Goal: Transaction & Acquisition: Purchase product/service

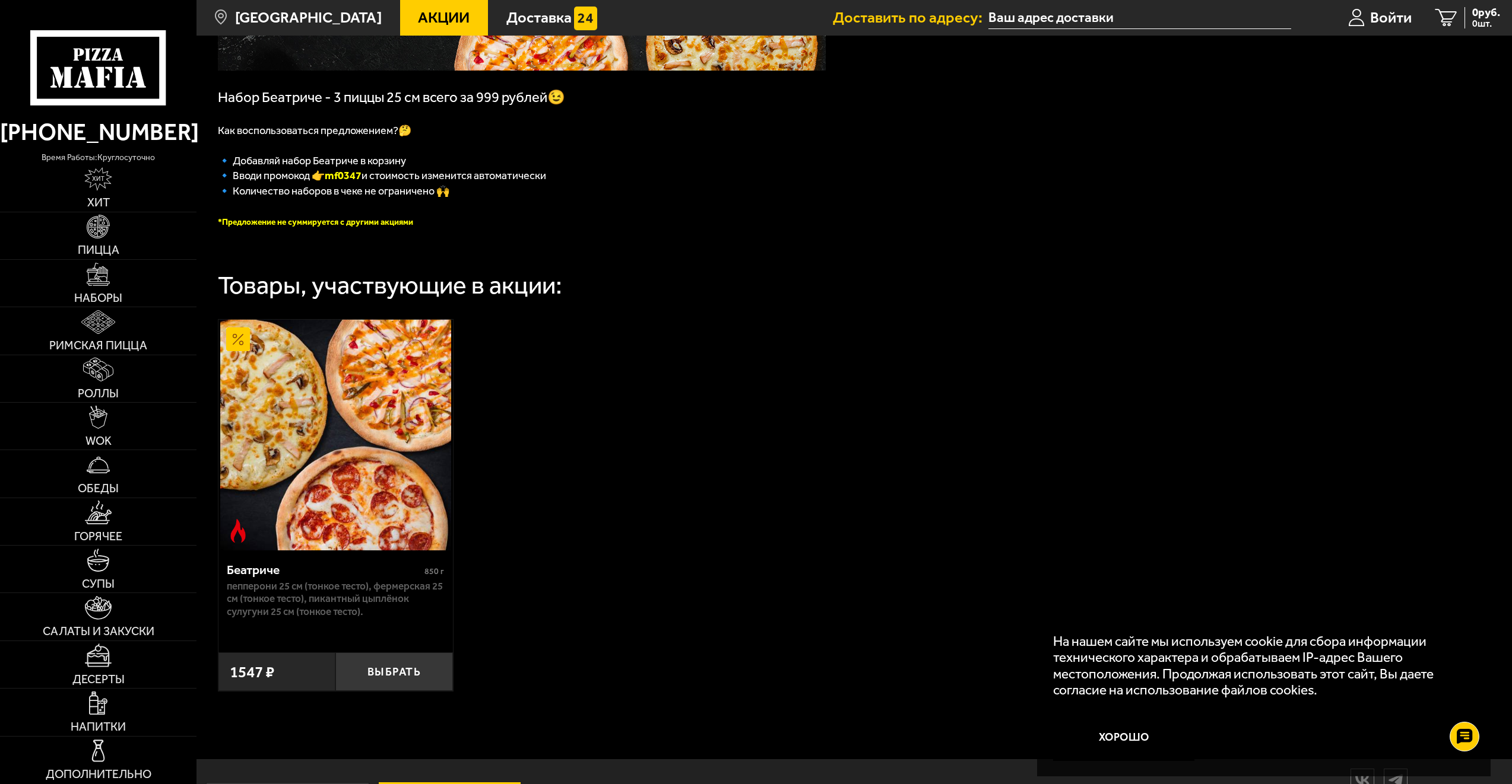
scroll to position [293, 0]
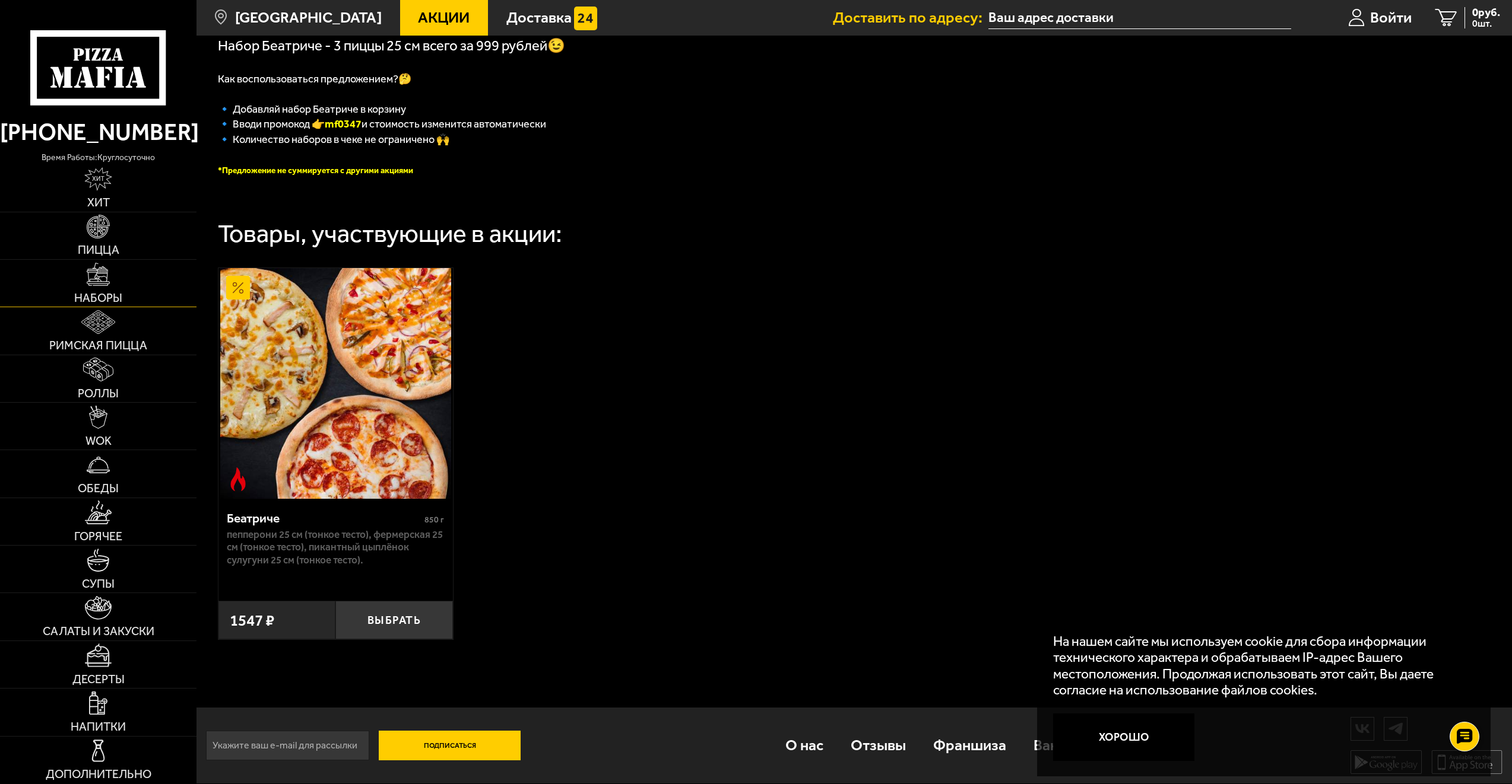
click at [101, 283] on img at bounding box center [99, 275] width 24 height 24
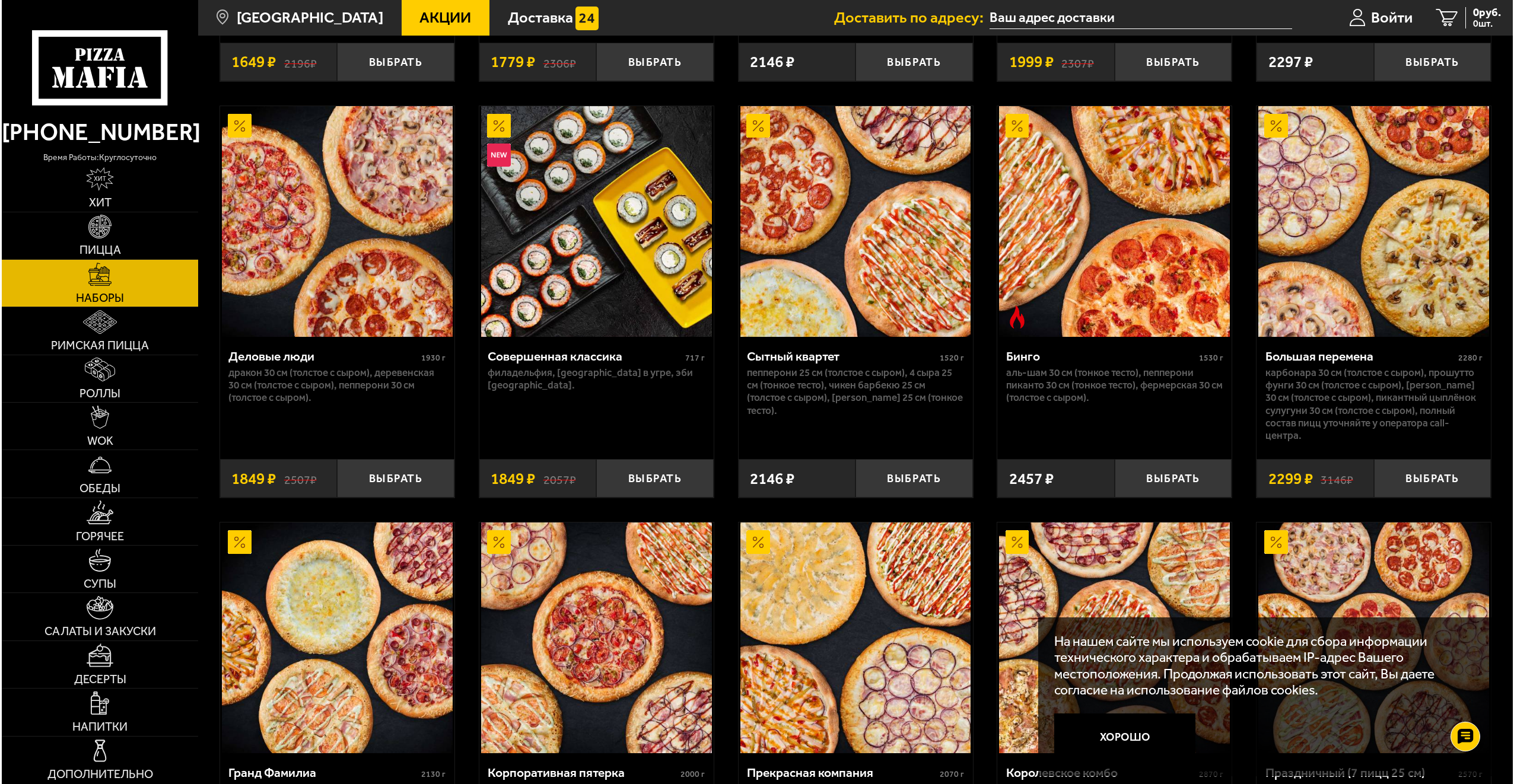
scroll to position [1602, 0]
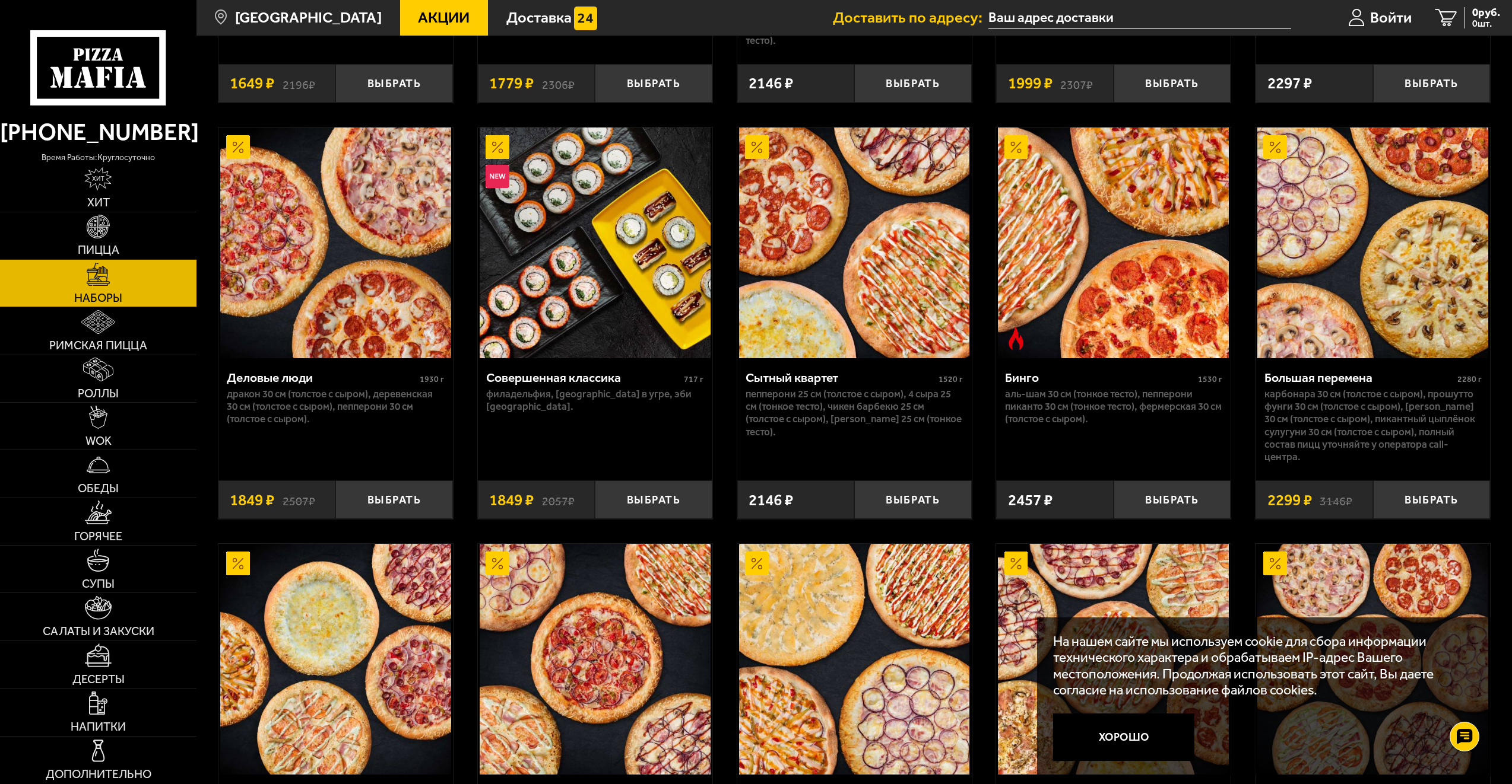
click at [834, 262] on img at bounding box center [854, 243] width 231 height 231
